Goal: Transaction & Acquisition: Purchase product/service

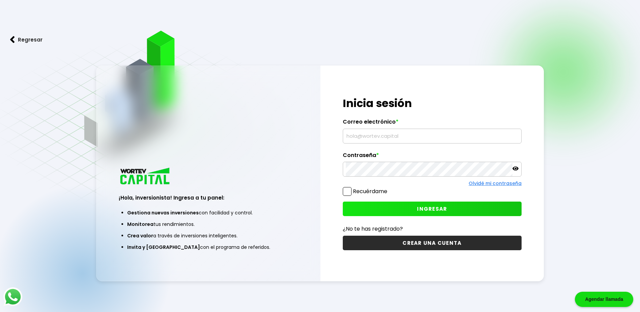
click at [413, 136] on input "text" at bounding box center [432, 136] width 173 height 14
type input "[EMAIL_ADDRESS][DOMAIN_NAME]"
click at [438, 207] on span "INGRESAR" at bounding box center [432, 208] width 30 height 7
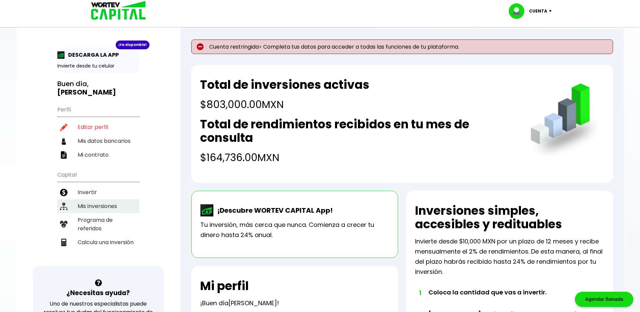
click at [118, 207] on li "Mis inversiones" at bounding box center [98, 206] width 82 height 14
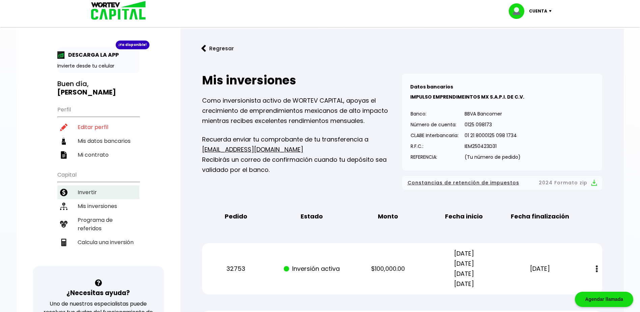
click at [92, 192] on li "Invertir" at bounding box center [98, 192] width 82 height 14
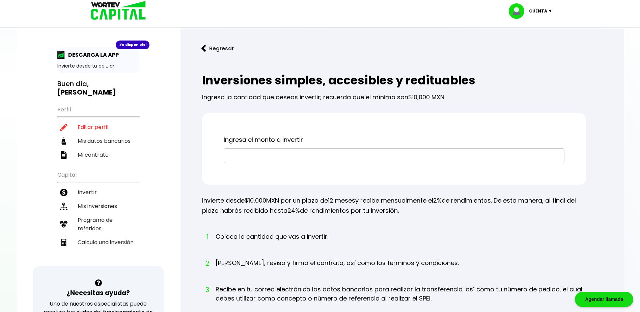
click at [257, 155] on input "text" at bounding box center [394, 155] width 335 height 14
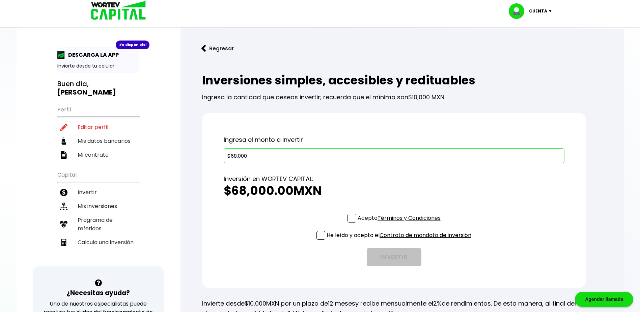
type input "$68,000"
click at [350, 216] on span at bounding box center [351, 218] width 9 height 9
click at [400, 223] on input "Acepto Términos y Condiciones" at bounding box center [400, 223] width 0 height 0
click at [320, 234] on span at bounding box center [320, 235] width 9 height 9
click at [400, 240] on input "He leído y acepto el Contrato de mandato de inversión" at bounding box center [400, 240] width 0 height 0
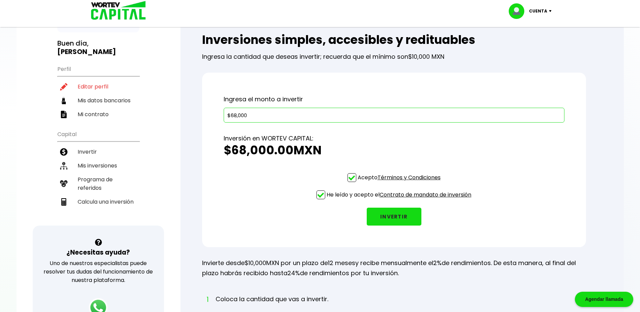
scroll to position [34, 0]
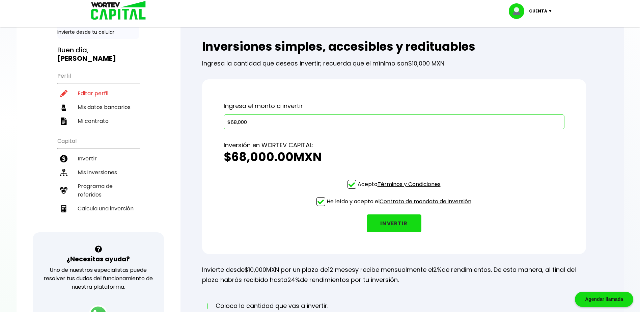
click at [387, 223] on button "INVERTIR" at bounding box center [394, 223] width 55 height 18
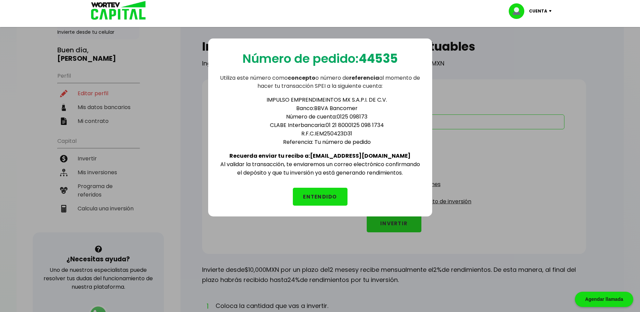
scroll to position [67, 0]
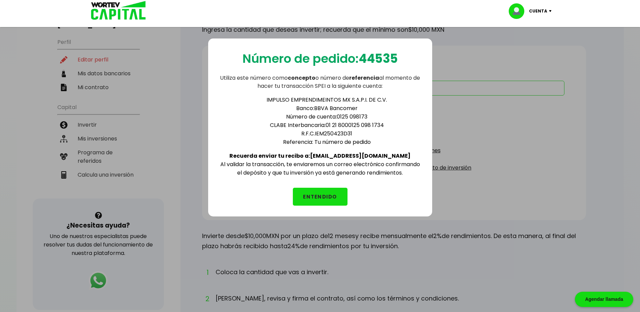
click at [324, 196] on button "ENTENDIDO" at bounding box center [320, 197] width 55 height 18
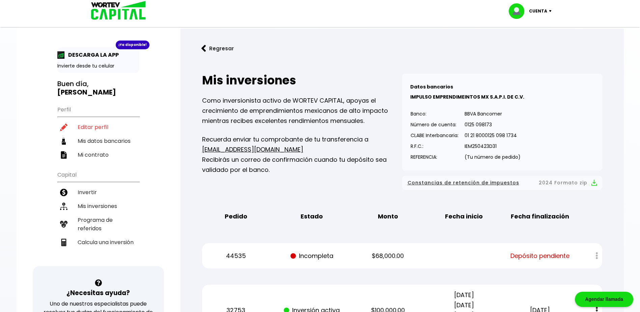
click at [547, 10] on img at bounding box center [551, 11] width 9 height 2
click at [528, 43] on li "Cerrar sesión" at bounding box center [531, 45] width 54 height 14
